Goal: Task Accomplishment & Management: Use online tool/utility

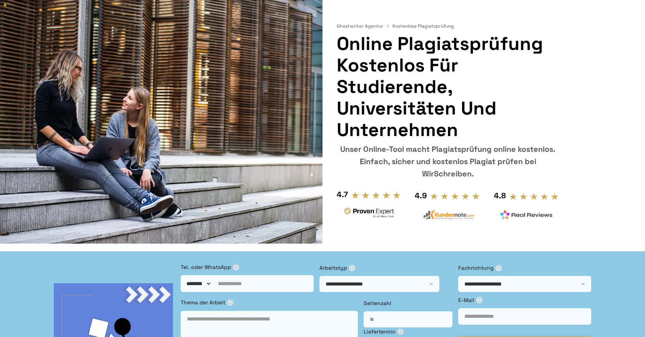
scroll to position [113, 0]
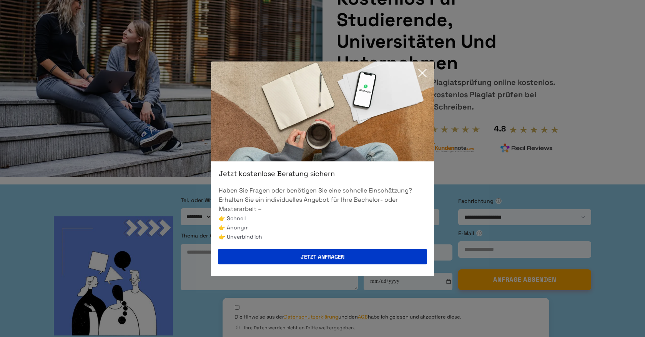
click at [418, 73] on icon at bounding box center [422, 72] width 15 height 15
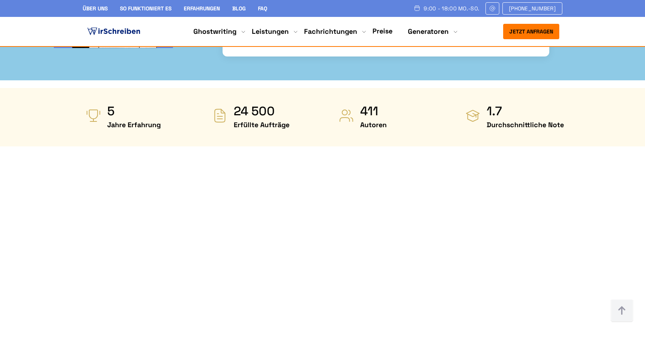
scroll to position [340, 0]
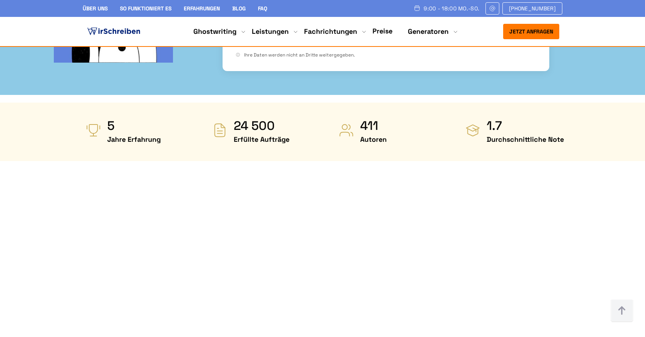
drag, startPoint x: 359, startPoint y: 66, endPoint x: 566, endPoint y: 95, distance: 209.6
click at [566, 103] on section "5 Jahre Erfahrung 24 500 Erfüllte Aufträge 411 Autoren 1.7" at bounding box center [322, 132] width 645 height 58
drag, startPoint x: 566, startPoint y: 95, endPoint x: 81, endPoint y: 59, distance: 486.2
click at [81, 103] on section "5 Jahre Erfahrung 24 500 Erfüllte Aufträge 411 Autoren 1.7" at bounding box center [322, 132] width 645 height 58
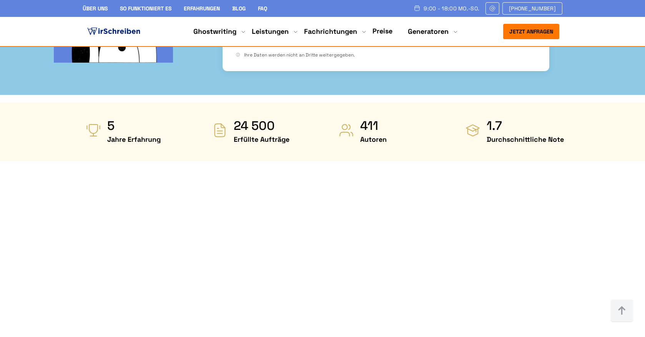
click at [81, 103] on section "5 Jahre Erfahrung 24 500 Erfüllte Aufträge 411 Autoren 1.7" at bounding box center [322, 132] width 645 height 58
drag, startPoint x: 81, startPoint y: 59, endPoint x: 593, endPoint y: 95, distance: 512.6
click at [593, 103] on section "5 Jahre Erfahrung 24 500 Erfüllte Aufträge 411 Autoren 1.7" at bounding box center [322, 132] width 645 height 58
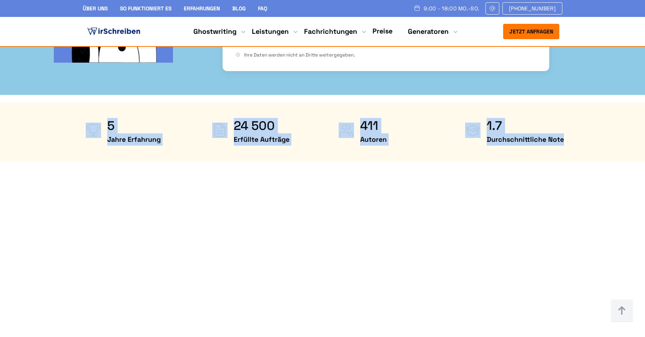
drag, startPoint x: 577, startPoint y: 90, endPoint x: 93, endPoint y: 72, distance: 484.8
click at [92, 103] on section "5 Jahre Erfahrung 24 500 Erfüllte Aufträge 411 Autoren 1.7" at bounding box center [322, 132] width 645 height 58
click at [93, 123] on img at bounding box center [93, 130] width 15 height 15
drag, startPoint x: 93, startPoint y: 72, endPoint x: 306, endPoint y: 71, distance: 213.2
click at [307, 118] on div "5 Jahre Erfahrung 24 500 Erfüllte Aufträge 411 Autoren 1.7" at bounding box center [322, 132] width 492 height 28
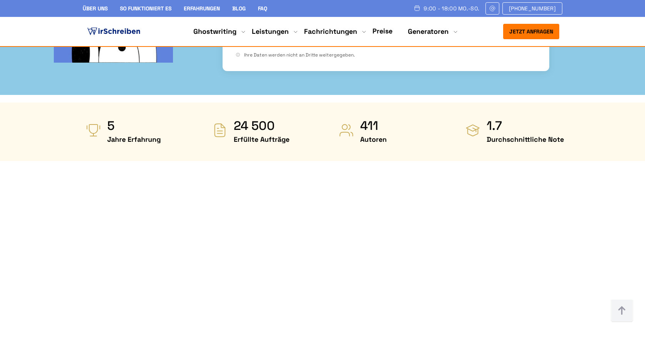
click at [69, 103] on section "5 Jahre Erfahrung 24 500 Erfüllte Aufträge 411 Autoren 1.7" at bounding box center [322, 132] width 645 height 58
drag, startPoint x: 69, startPoint y: 63, endPoint x: 577, endPoint y: 81, distance: 507.9
click at [577, 103] on section "5 Jahre Erfahrung 24 500 Erfüllte Aufträge 411 Autoren 1.7" at bounding box center [322, 132] width 645 height 58
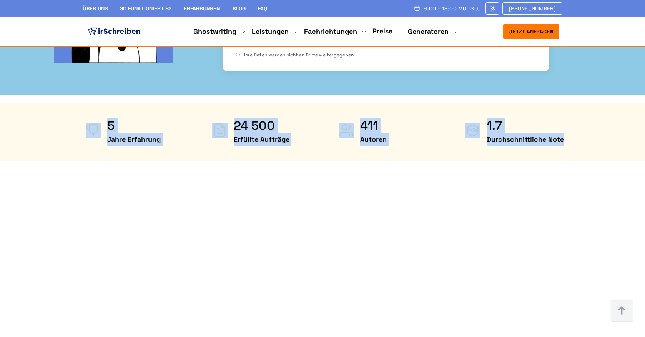
drag, startPoint x: 577, startPoint y: 81, endPoint x: 91, endPoint y: 70, distance: 485.8
click at [91, 103] on section "5 Jahre Erfahrung 24 500 Erfüllte Aufträge 411 Autoren 1.7" at bounding box center [322, 132] width 645 height 58
click at [91, 123] on img at bounding box center [93, 130] width 15 height 15
drag, startPoint x: 91, startPoint y: 70, endPoint x: 108, endPoint y: 70, distance: 16.9
click at [108, 118] on div "5 Jahre Erfahrung" at bounding box center [133, 132] width 94 height 28
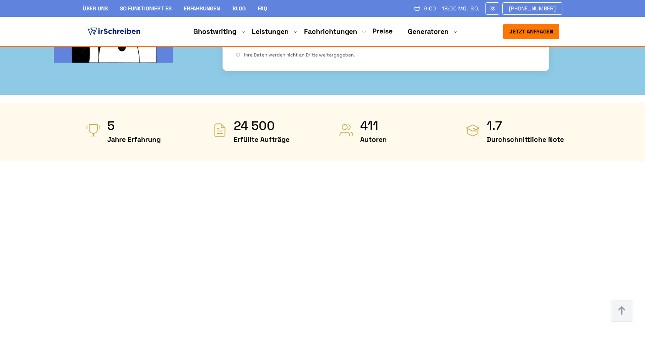
click at [76, 103] on section "5 Jahre Erfahrung 24 500 Erfüllte Aufträge 411 Autoren 1.7" at bounding box center [322, 132] width 645 height 58
drag, startPoint x: 76, startPoint y: 70, endPoint x: 100, endPoint y: 62, distance: 25.6
click at [100, 103] on section "5 Jahre Erfahrung 24 500 Erfüllte Aufträge 411 Autoren 1.7" at bounding box center [322, 132] width 645 height 58
click at [100, 118] on div "5 Jahre Erfahrung" at bounding box center [133, 132] width 94 height 28
drag, startPoint x: 100, startPoint y: 62, endPoint x: 546, endPoint y: 83, distance: 446.6
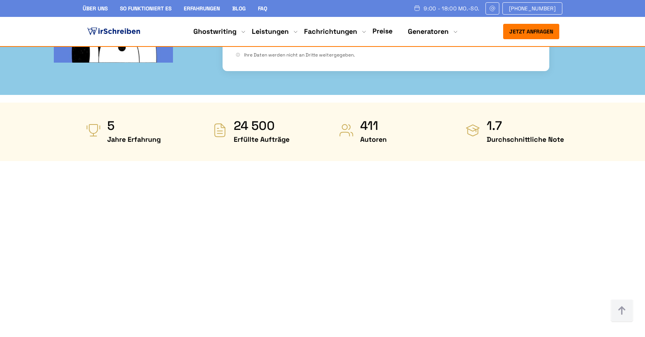
click at [546, 118] on div "5 Jahre Erfahrung 24 500 Erfüllte Aufträge 411 Autoren 1.7" at bounding box center [322, 132] width 492 height 28
click at [546, 133] on span "Durchschnittliche Note" at bounding box center [524, 139] width 77 height 12
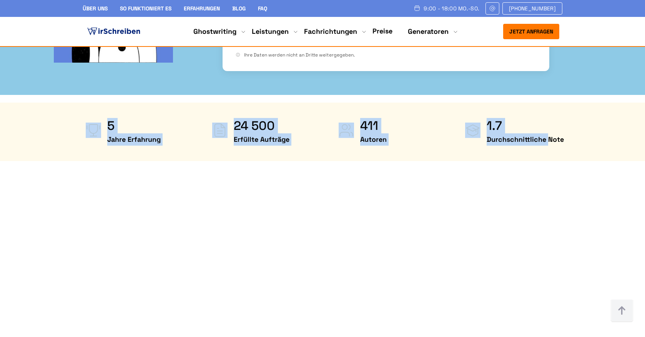
drag, startPoint x: 546, startPoint y: 83, endPoint x: 93, endPoint y: 69, distance: 453.6
click at [93, 118] on div "5 Jahre Erfahrung 24 500 Erfüllte Aufträge 411 Autoren 1.7" at bounding box center [322, 132] width 492 height 28
click at [74, 103] on section "5 Jahre Erfahrung 24 500 Erfüllte Aufträge 411 Autoren 1.7" at bounding box center [322, 132] width 645 height 58
